Goal: Transaction & Acquisition: Purchase product/service

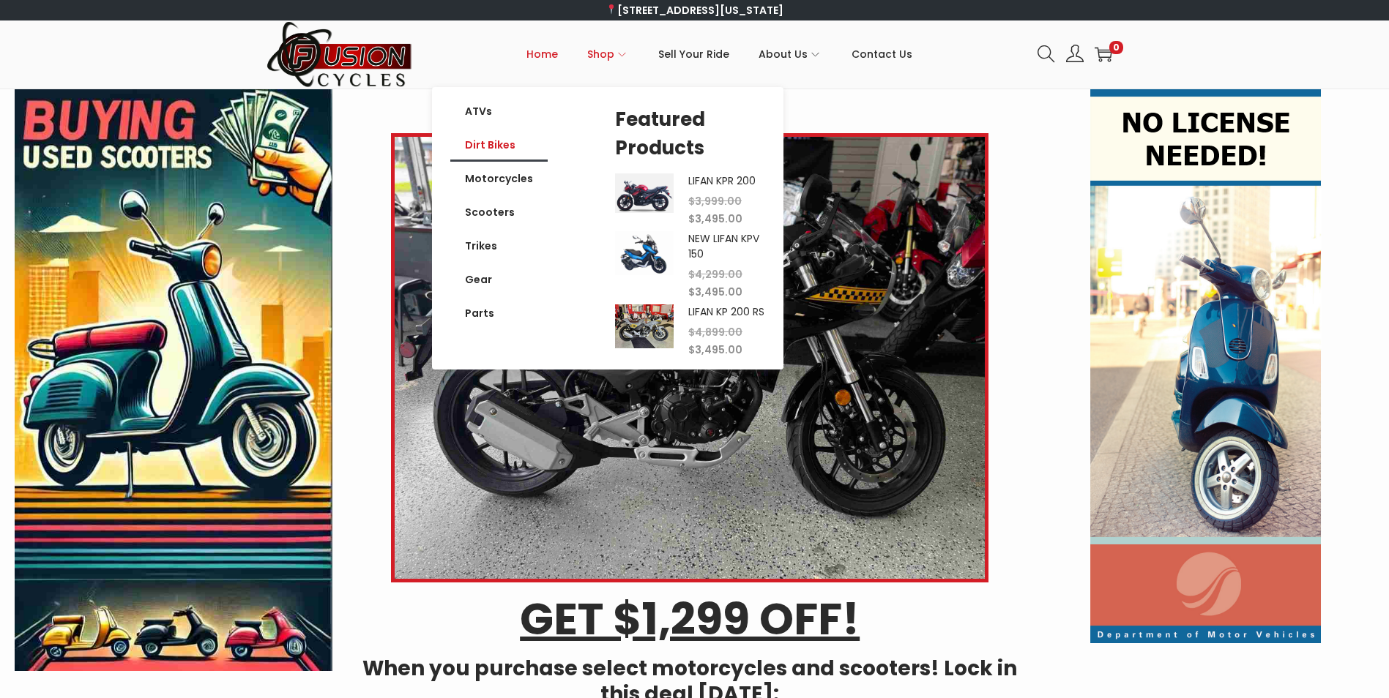
click at [494, 140] on link "Dirt Bikes" at bounding box center [498, 145] width 97 height 34
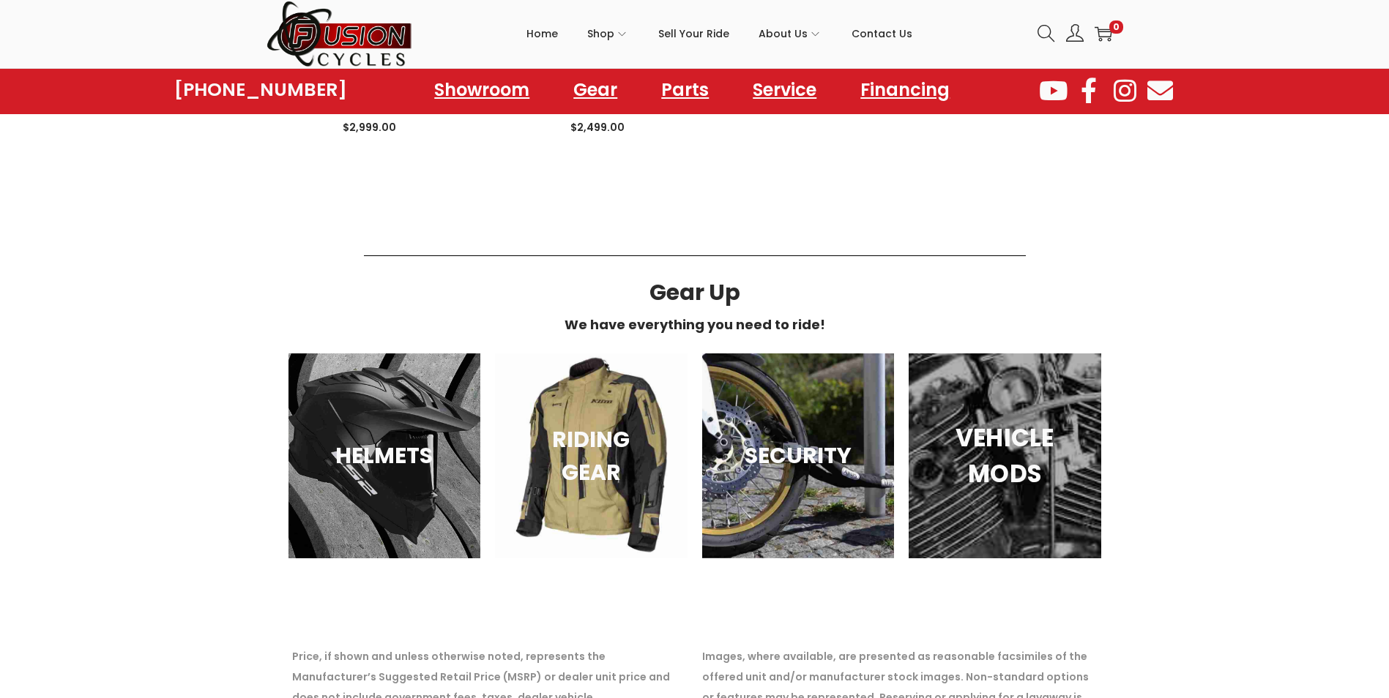
scroll to position [1025, 0]
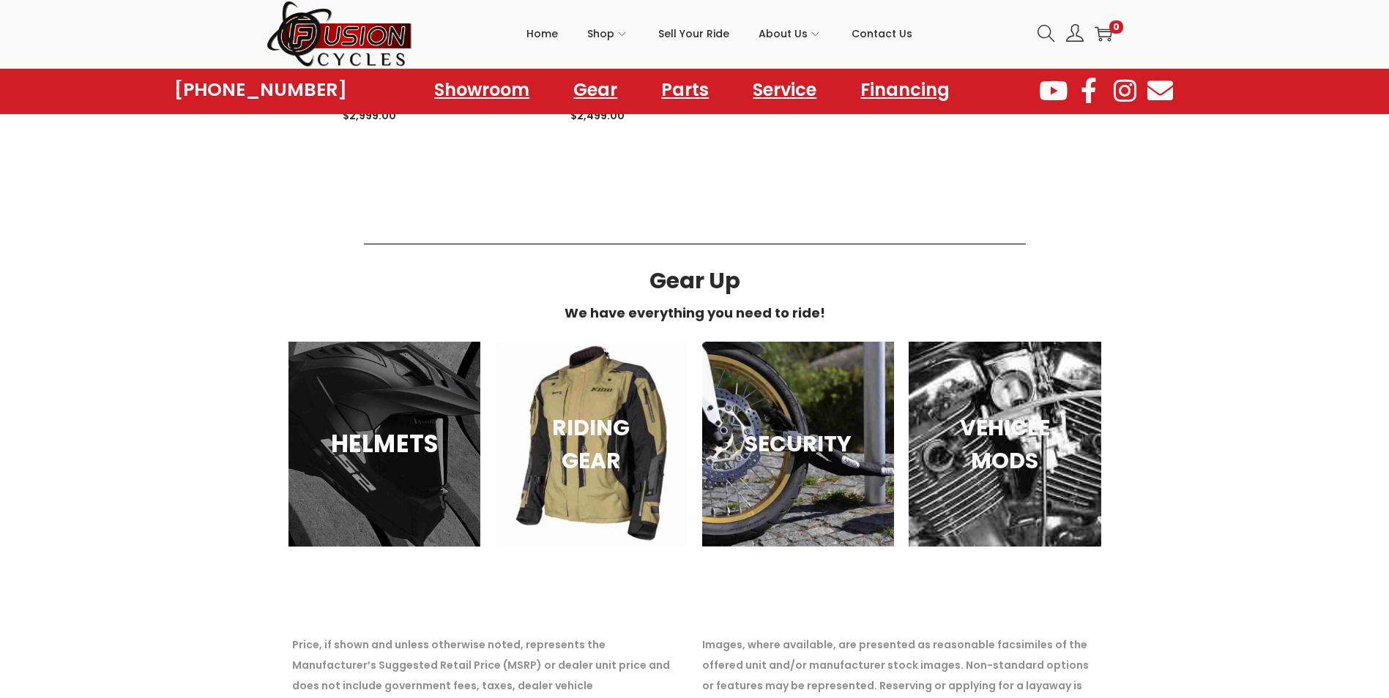
click at [373, 482] on div "HELMETS" at bounding box center [384, 444] width 193 height 205
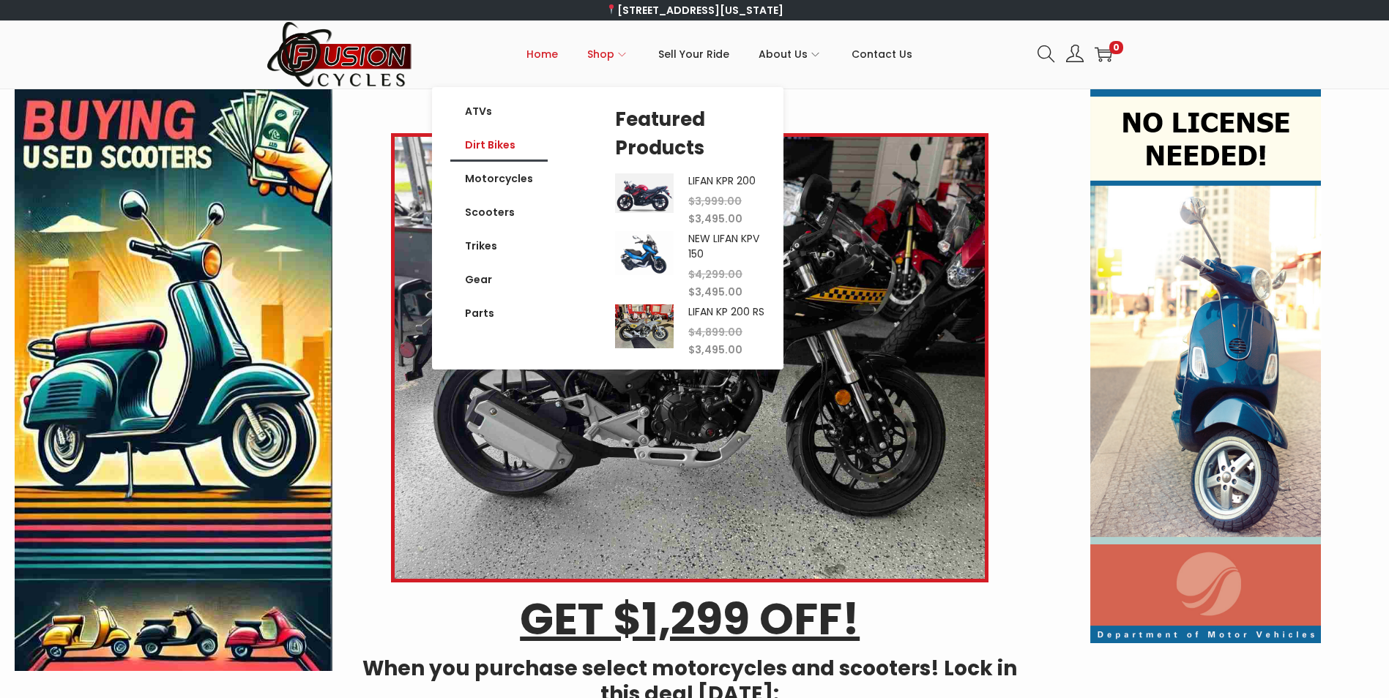
click at [493, 139] on link "Dirt Bikes" at bounding box center [498, 145] width 97 height 34
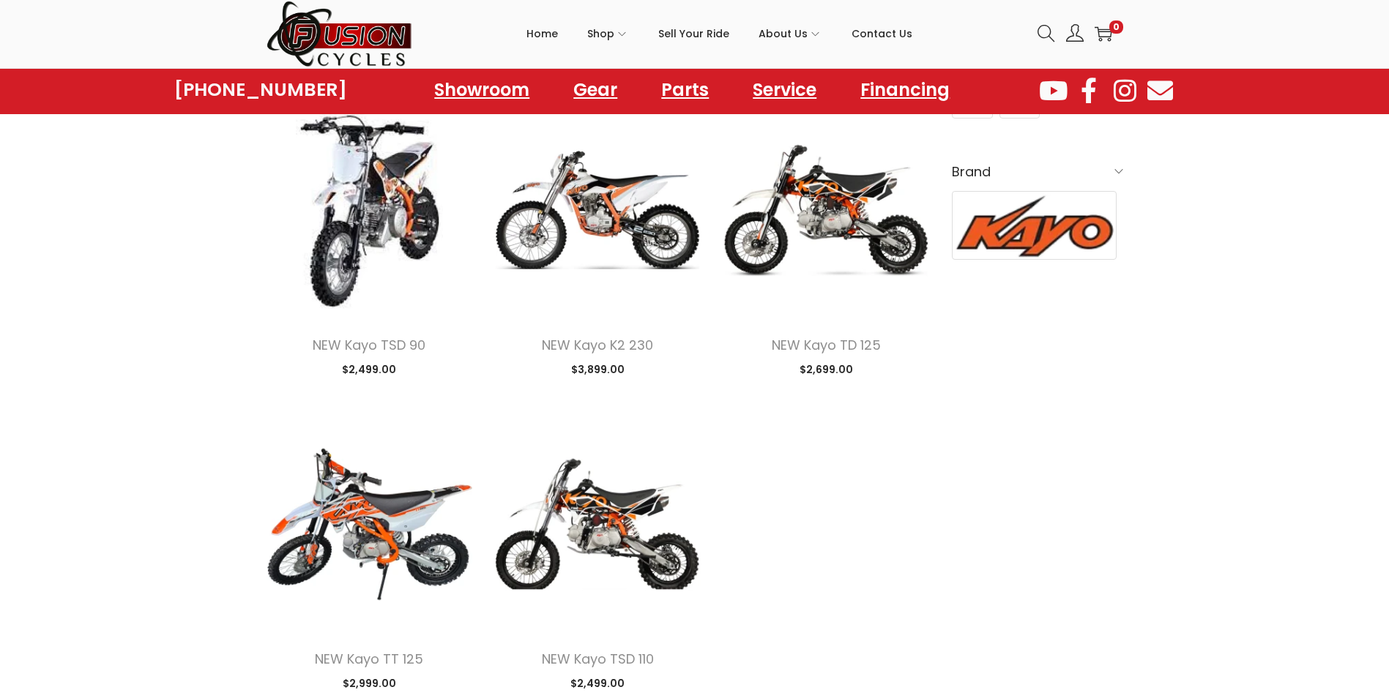
scroll to position [366, 0]
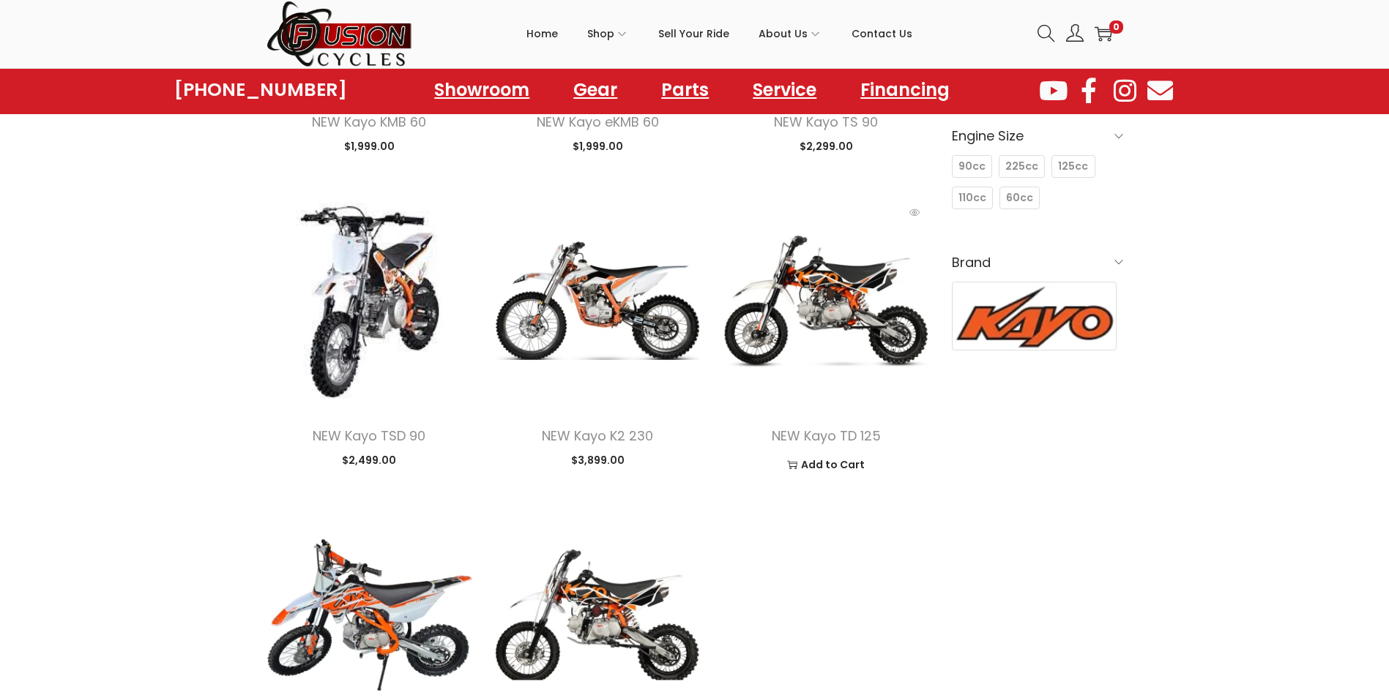
click at [848, 285] on img at bounding box center [826, 301] width 206 height 206
